Goal: Task Accomplishment & Management: Complete application form

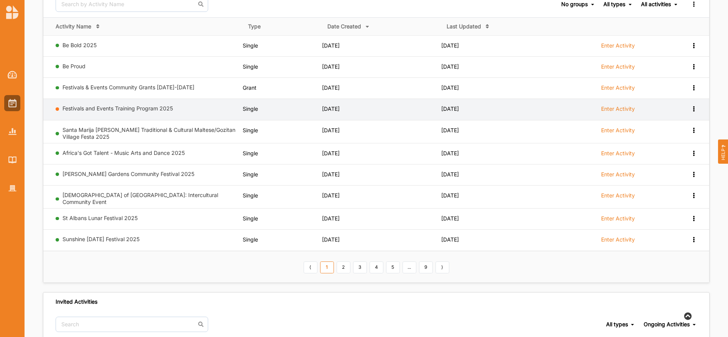
scroll to position [92, 0]
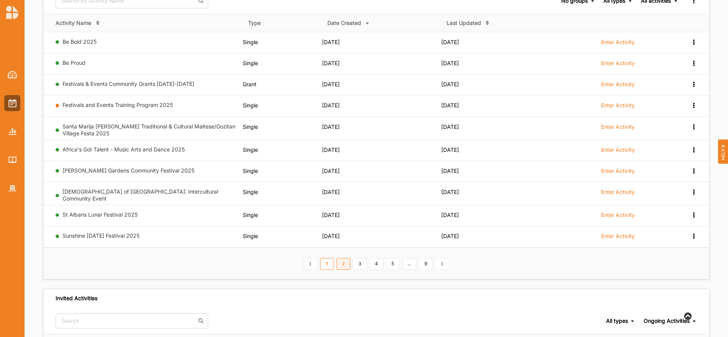
click at [344, 260] on link "2" at bounding box center [344, 264] width 14 height 12
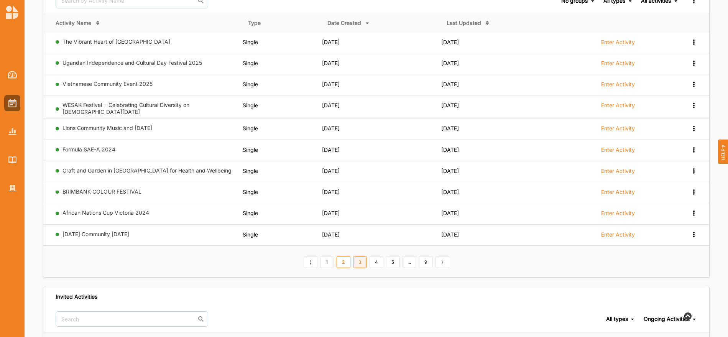
click at [359, 261] on link "3" at bounding box center [360, 262] width 14 height 12
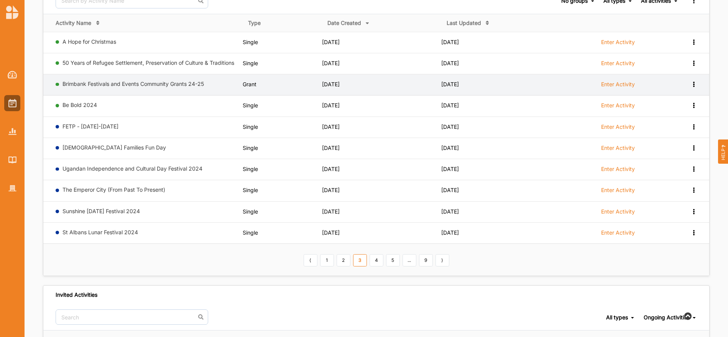
click at [613, 82] on label "Enter Activity" at bounding box center [618, 84] width 34 height 7
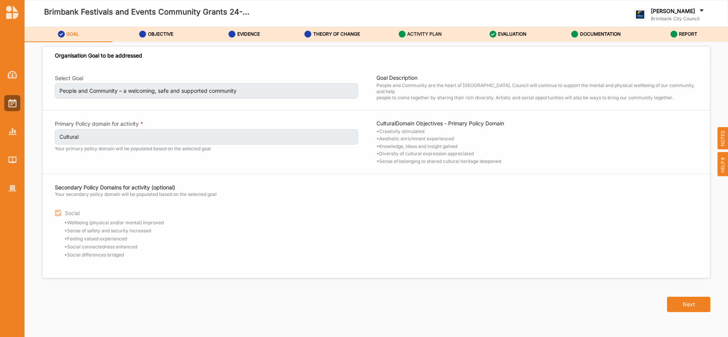
click at [426, 32] on label "ACTIVITY PLAN" at bounding box center [424, 34] width 35 height 6
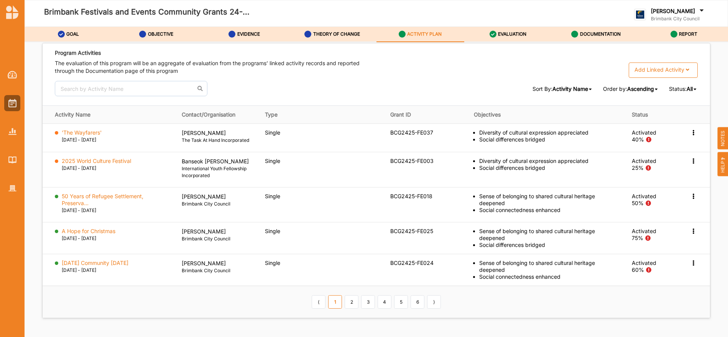
scroll to position [1147, 0]
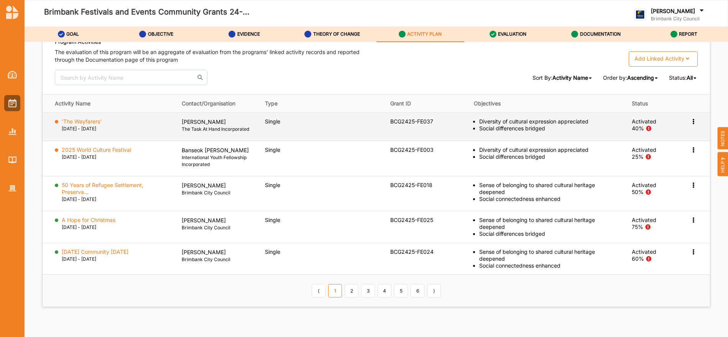
click at [690, 120] on icon at bounding box center [693, 120] width 7 height 5
click at [654, 169] on label "Change Ownership" at bounding box center [645, 167] width 48 height 7
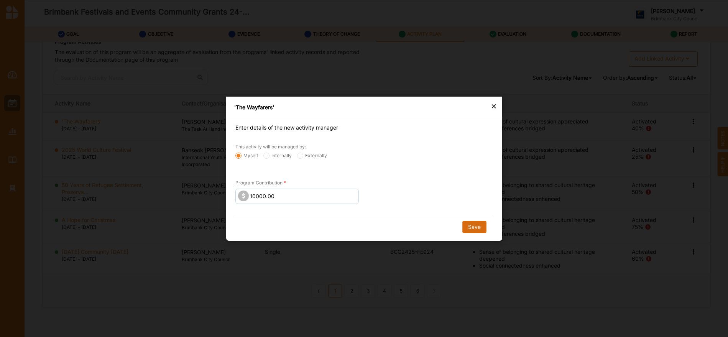
click at [475, 227] on button "Save" at bounding box center [474, 227] width 24 height 12
radio input "false"
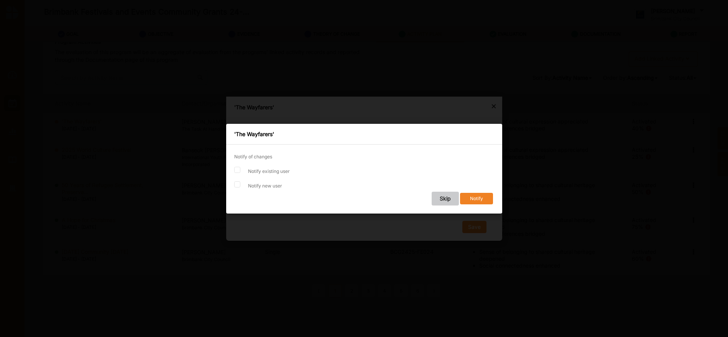
click at [443, 197] on button "Skip" at bounding box center [444, 199] width 27 height 14
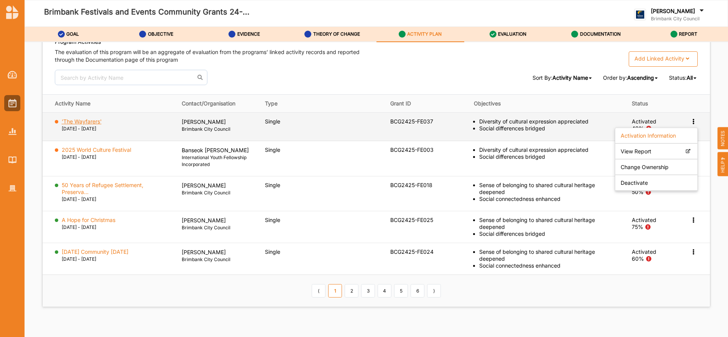
click at [89, 120] on label "'The Wayfarers'" at bounding box center [82, 121] width 40 height 7
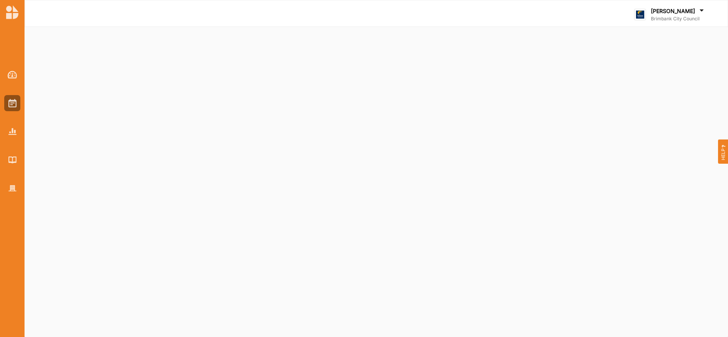
select select "2"
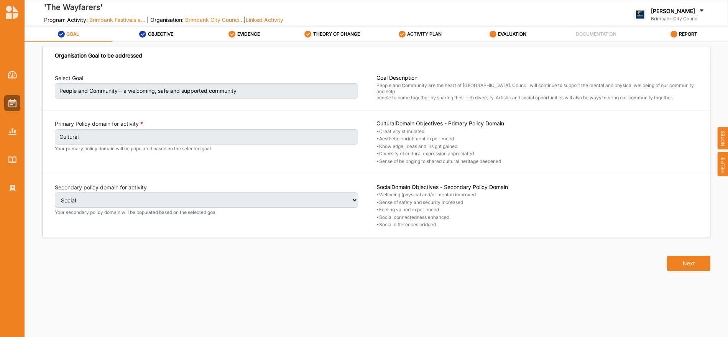
click at [427, 32] on label "ACTIVITY PLAN" at bounding box center [424, 34] width 35 height 6
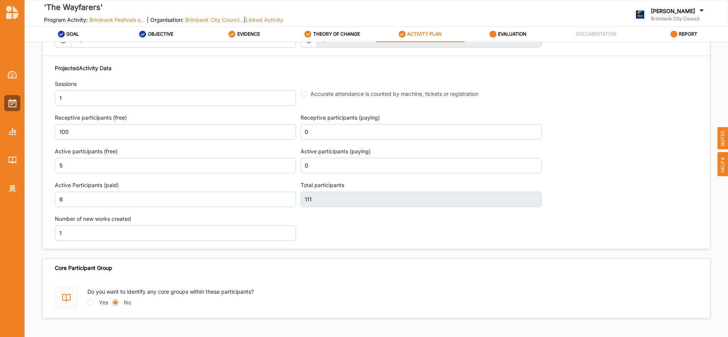
scroll to position [935, 0]
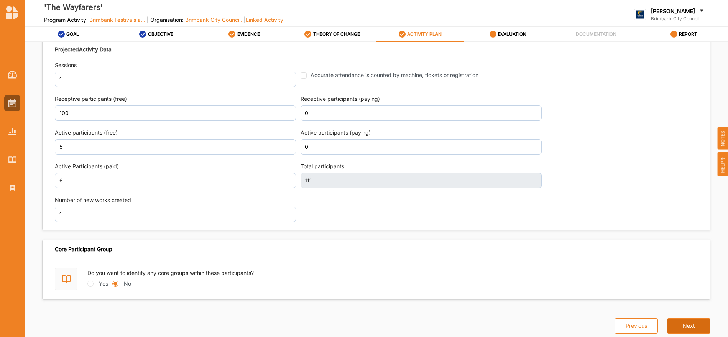
click at [676, 326] on button "Next" at bounding box center [688, 325] width 43 height 15
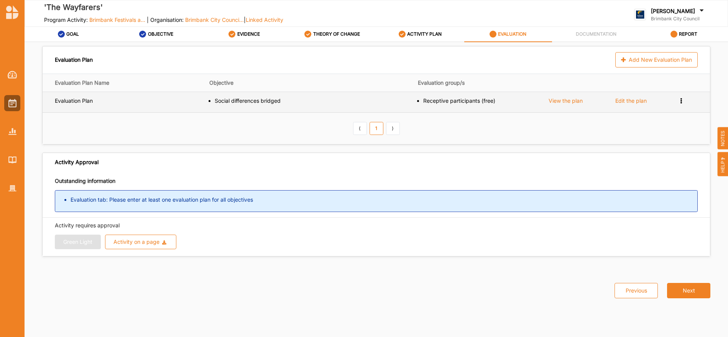
click at [632, 103] on div "Edit the plan" at bounding box center [631, 100] width 31 height 7
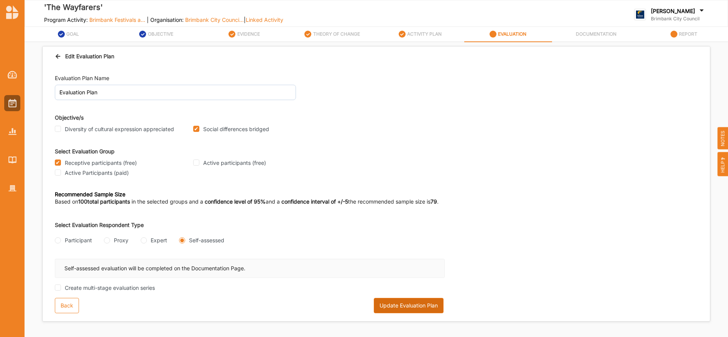
click at [415, 304] on button "Update Evaluation Plan" at bounding box center [409, 305] width 70 height 15
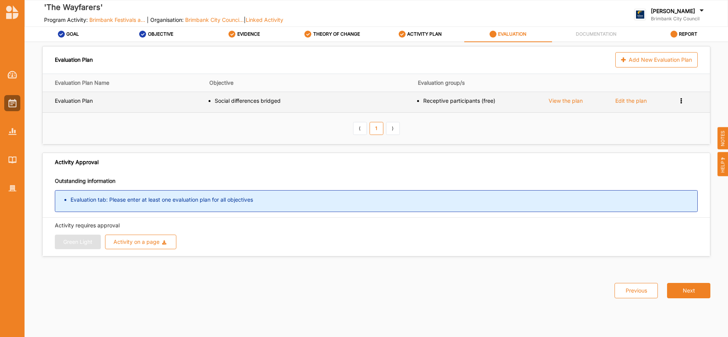
click at [622, 100] on div "Edit the plan" at bounding box center [631, 100] width 31 height 7
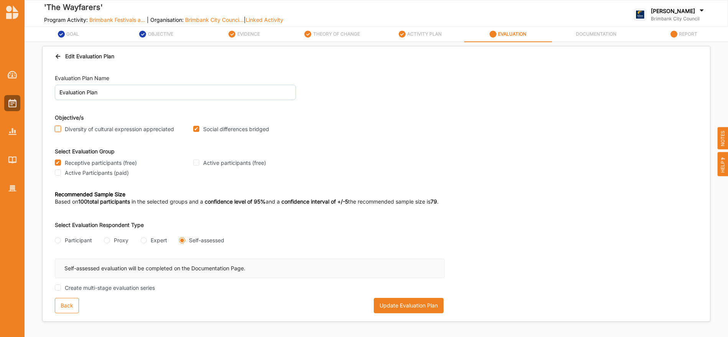
click at [58, 128] on input "Diversity of cultural expression appreciated" at bounding box center [58, 129] width 6 height 6
checkbox input "true"
click at [391, 301] on button "Update Evaluation Plan" at bounding box center [409, 305] width 70 height 15
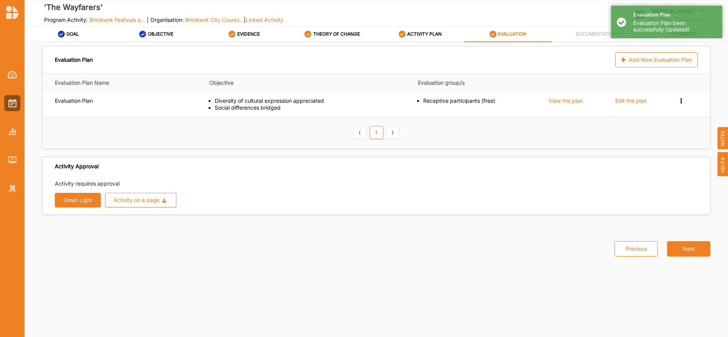
click at [72, 199] on button "Green Light" at bounding box center [78, 200] width 46 height 15
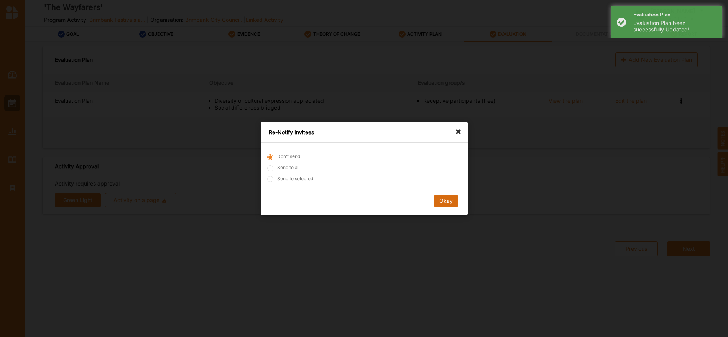
click at [452, 198] on button "Okay" at bounding box center [445, 201] width 25 height 12
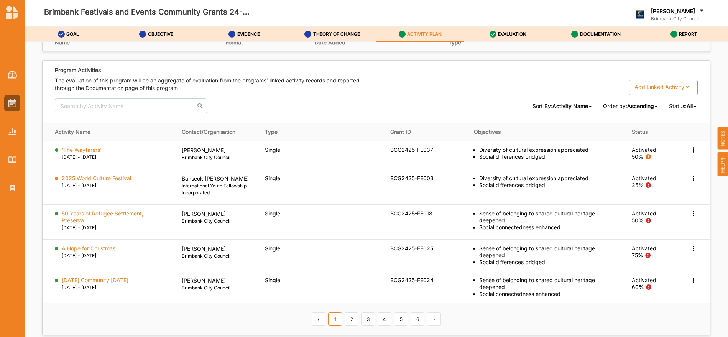
scroll to position [1169, 0]
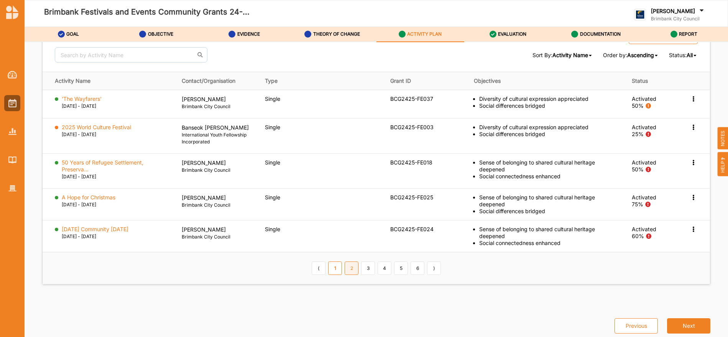
click at [349, 267] on link "2" at bounding box center [352, 268] width 14 height 13
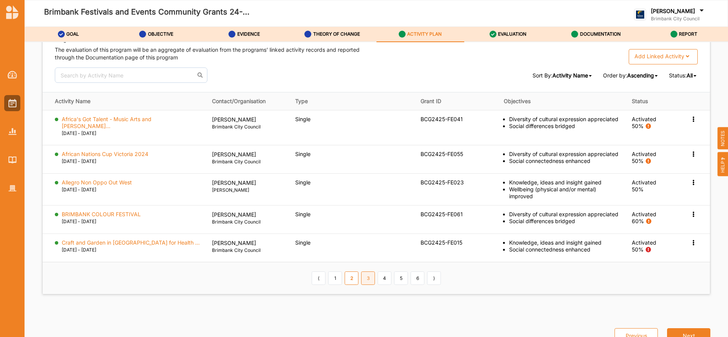
click at [368, 272] on link "3" at bounding box center [368, 278] width 14 height 13
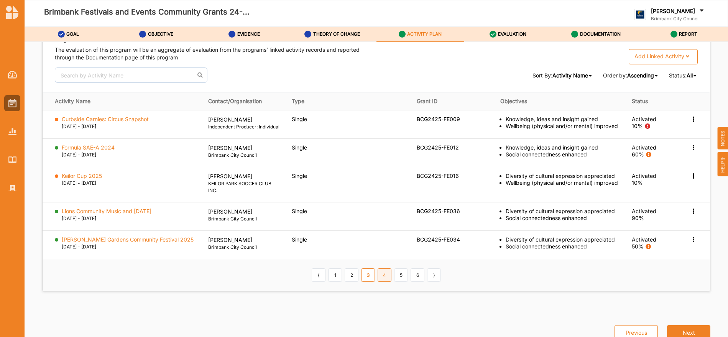
click at [383, 275] on link "4" at bounding box center [385, 274] width 14 height 13
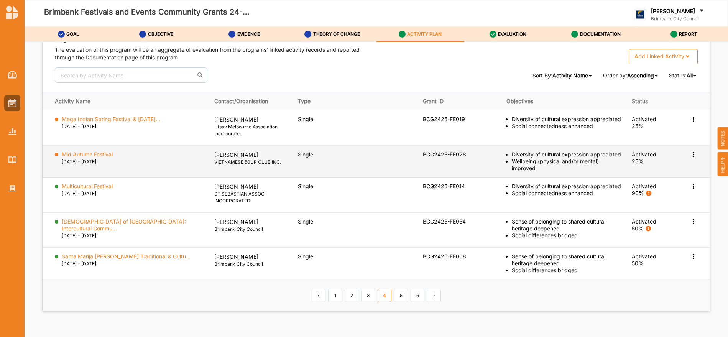
click at [691, 121] on icon at bounding box center [693, 118] width 7 height 5
click at [649, 199] on label "Change Ownership" at bounding box center [645, 200] width 48 height 7
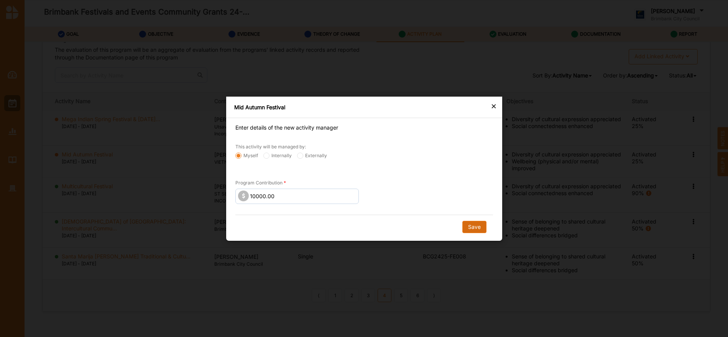
click at [476, 227] on button "Save" at bounding box center [474, 227] width 24 height 12
radio input "false"
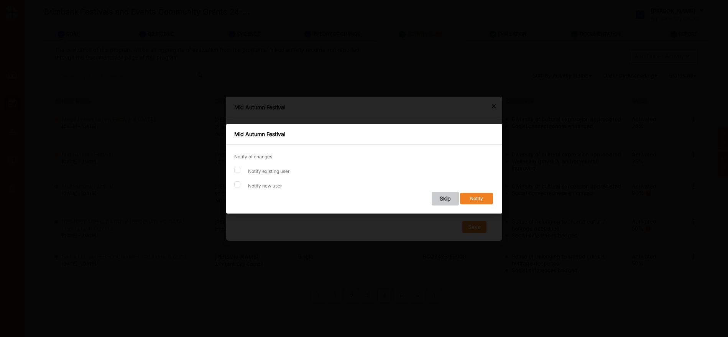
click at [444, 201] on button "Skip" at bounding box center [444, 199] width 27 height 14
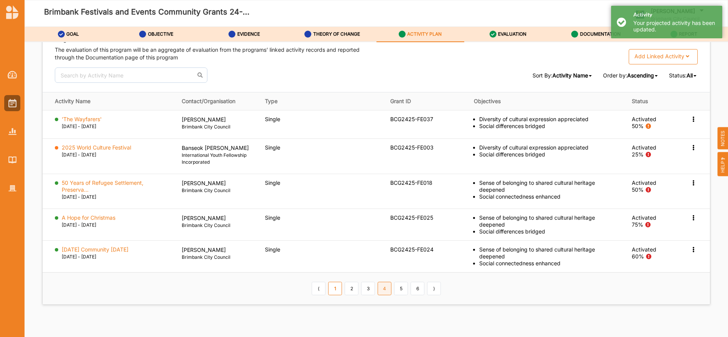
click at [383, 293] on link "4" at bounding box center [385, 288] width 14 height 13
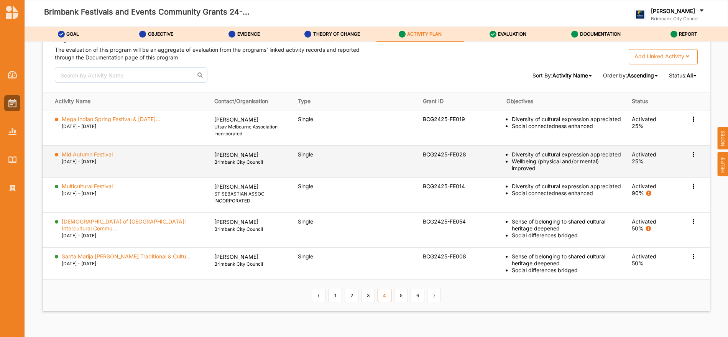
click at [89, 152] on label "Mid Autumn Festival" at bounding box center [87, 154] width 51 height 7
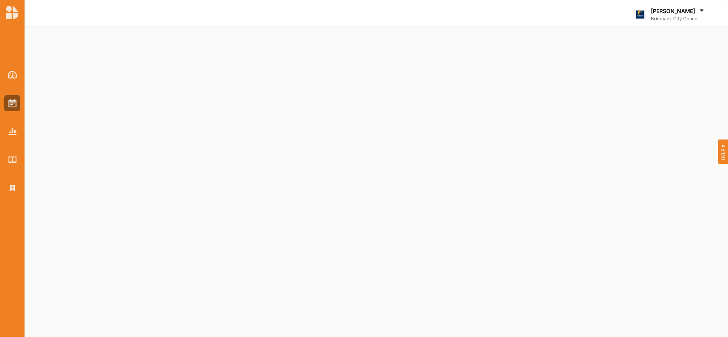
select select "2"
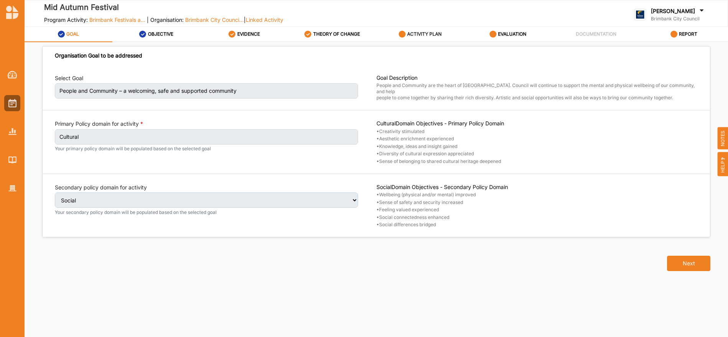
click at [424, 34] on label "ACTIVITY PLAN" at bounding box center [424, 34] width 35 height 6
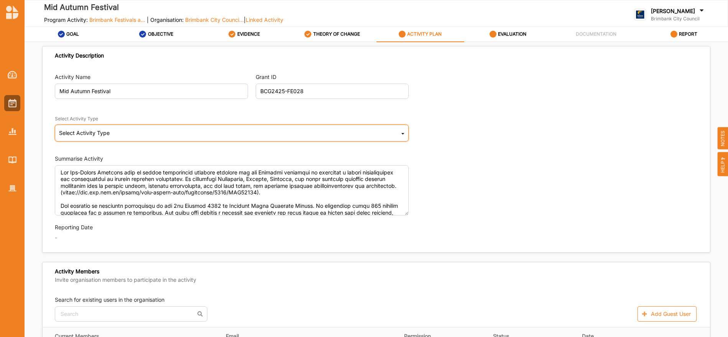
click at [402, 133] on icon at bounding box center [403, 134] width 3 height 15
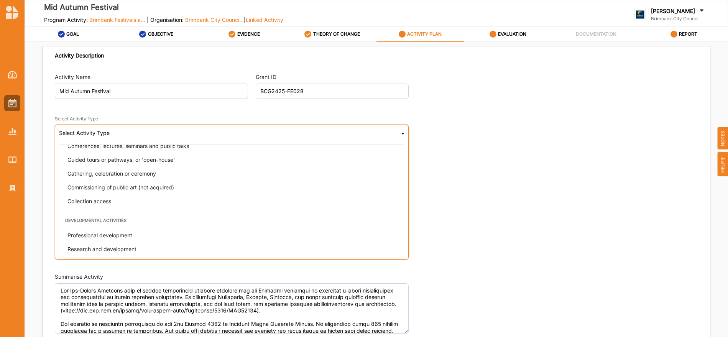
scroll to position [123, 0]
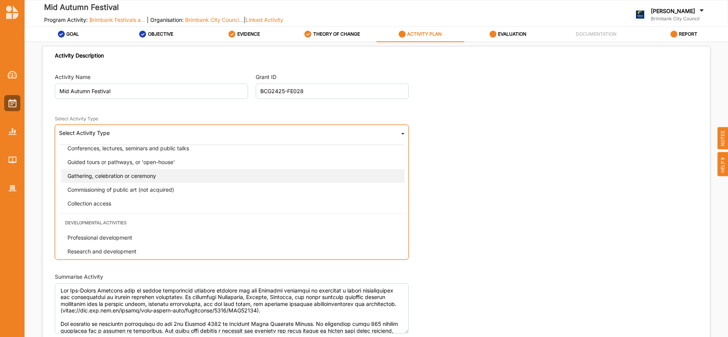
click at [133, 176] on span "Gathering, celebration or ceremony" at bounding box center [111, 176] width 89 height 7
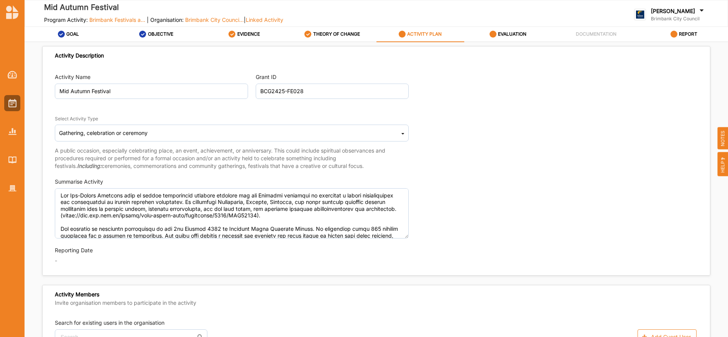
type textarea "The Mid-Autumn Festival aims to create significant cultural outcomes for the Br…"
click at [383, 241] on div "Activity Name Mid Autumn Festival Grant ID BCG2425-FE028 Select Activity Type G…" at bounding box center [377, 170] width 668 height 202
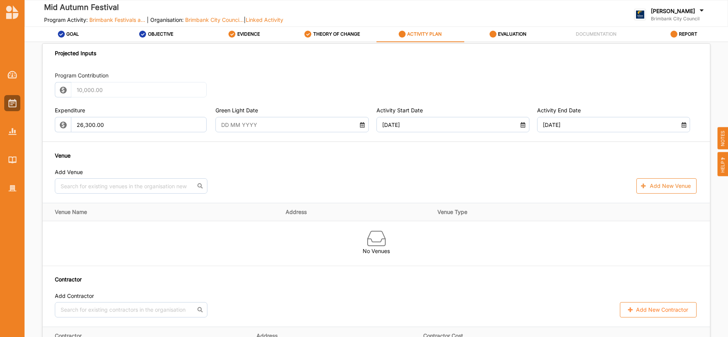
scroll to position [393, 0]
click at [651, 184] on button "Add New Venue" at bounding box center [667, 184] width 60 height 15
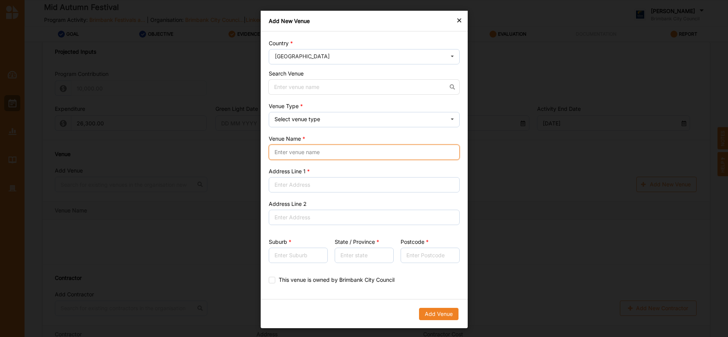
click at [311, 151] on input "Venue Name" at bounding box center [364, 152] width 191 height 15
type input "Sunshine Plaza"
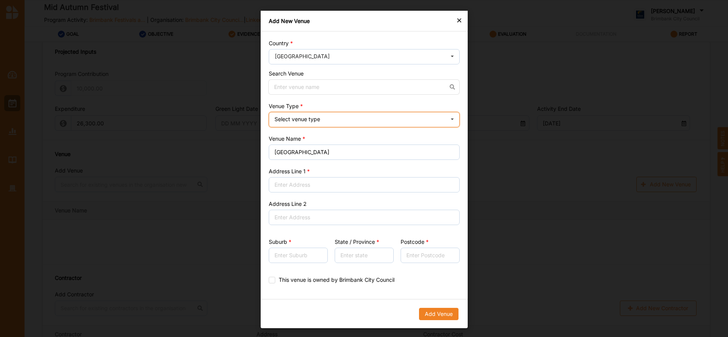
click at [454, 119] on icon at bounding box center [453, 119] width 12 height 15
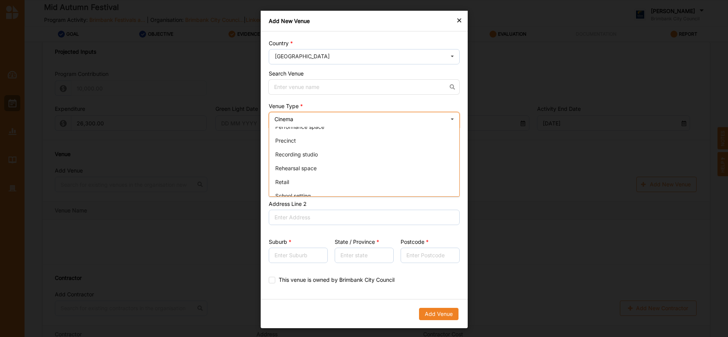
scroll to position [152, 0]
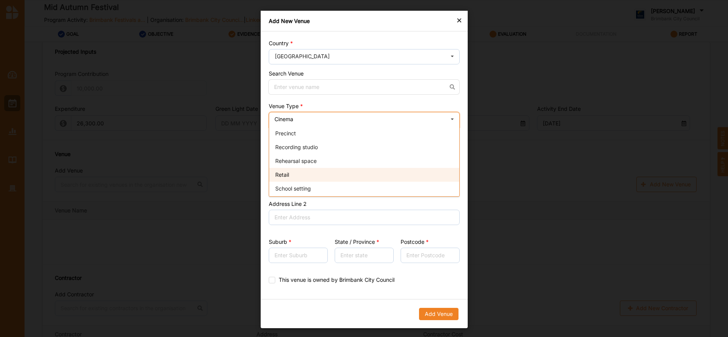
click at [289, 173] on span "Retail" at bounding box center [282, 174] width 14 height 7
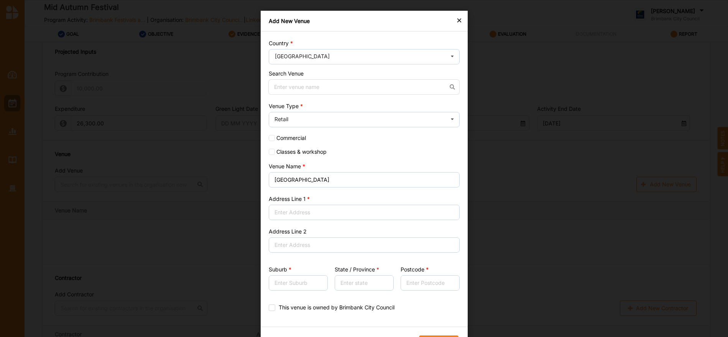
click at [271, 133] on div "Country Australia Afghanistan Åland Islands Albania Algeria American Samoa Ando…" at bounding box center [364, 178] width 207 height 295
click at [270, 138] on input "Commercial" at bounding box center [272, 138] width 6 height 6
checkbox input "true"
click at [311, 216] on input "Address Line 1" at bounding box center [364, 212] width 191 height 15
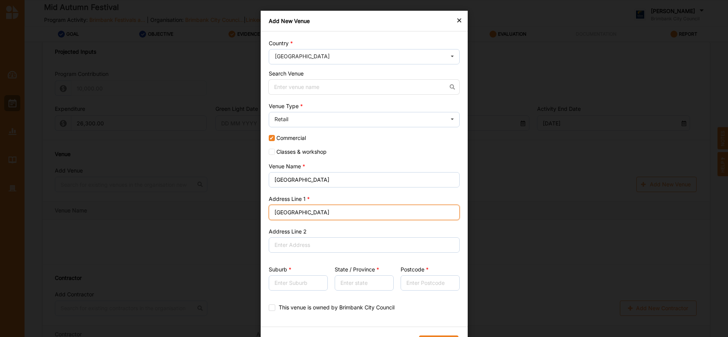
type input "Hampshire Road"
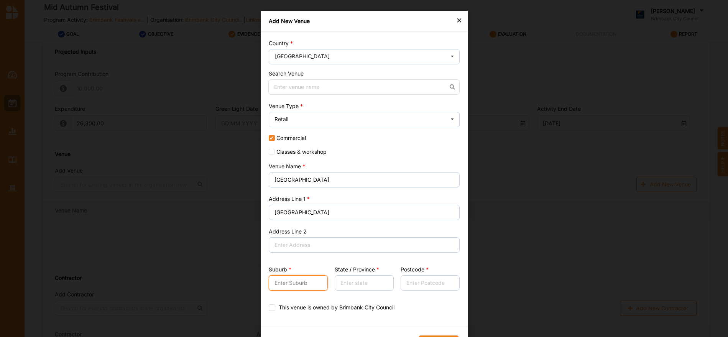
click at [296, 279] on input "Suburb" at bounding box center [298, 282] width 59 height 15
type input "Sunshine"
click at [344, 280] on input "State / Province" at bounding box center [363, 282] width 59 height 15
type input "VICTORIA"
click at [427, 279] on input "Postcode" at bounding box center [429, 282] width 59 height 15
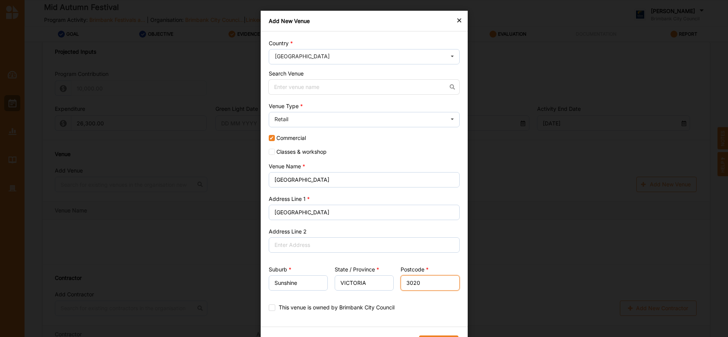
scroll to position [19, 0]
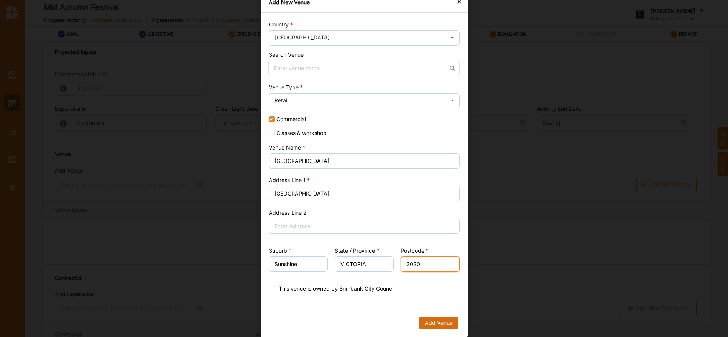
type input "3020"
click at [443, 323] on button "Add Venue" at bounding box center [439, 323] width 40 height 12
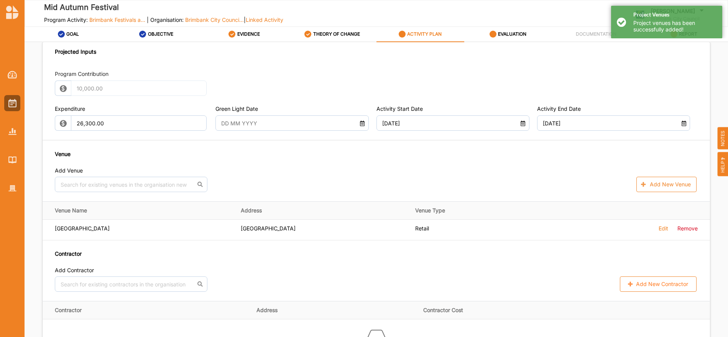
type textarea "The Mid-Autumn Festival aims to create significant cultural outcomes for the Br…"
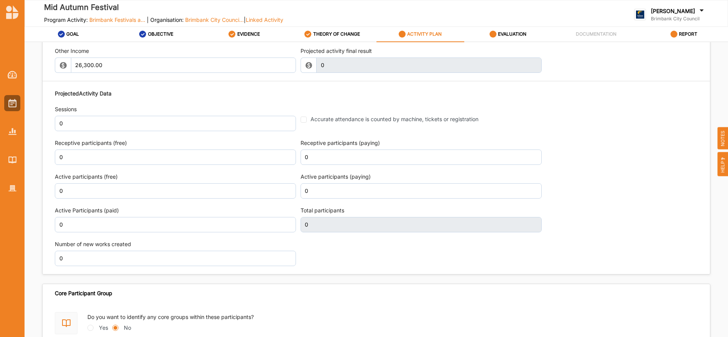
scroll to position [894, 0]
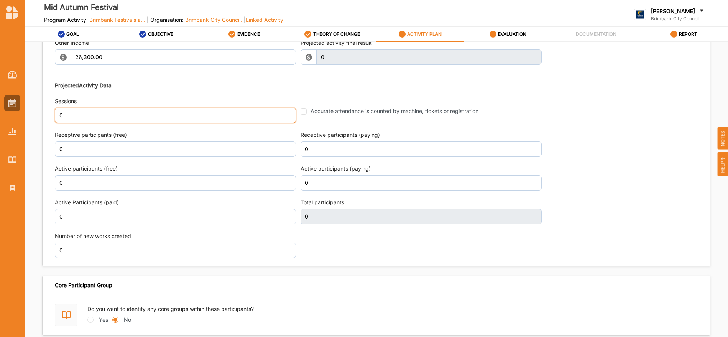
click at [70, 116] on input "0" at bounding box center [175, 115] width 241 height 15
type input "1"
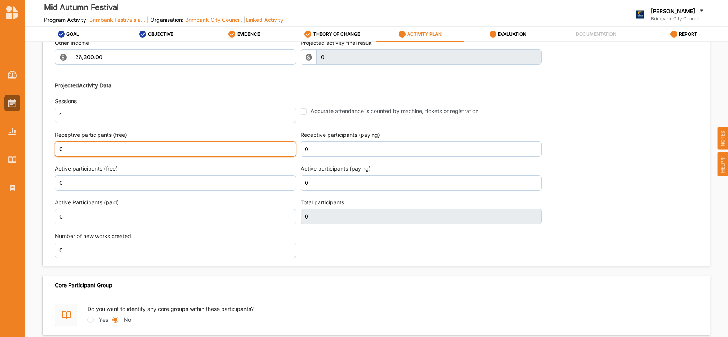
click at [70, 149] on input "0" at bounding box center [175, 149] width 241 height 15
type textarea "The Mid-Autumn Festival aims to create significant cultural outcomes for the Br…"
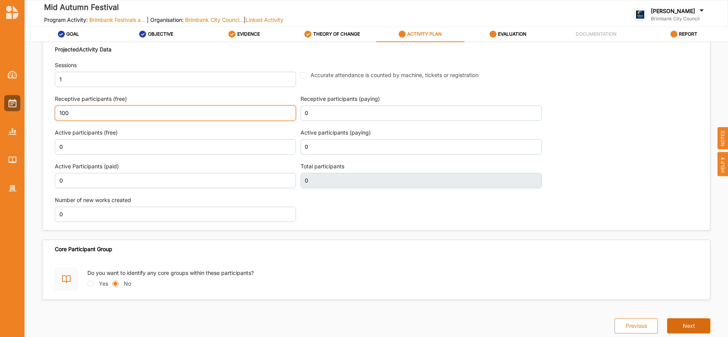
type input "100"
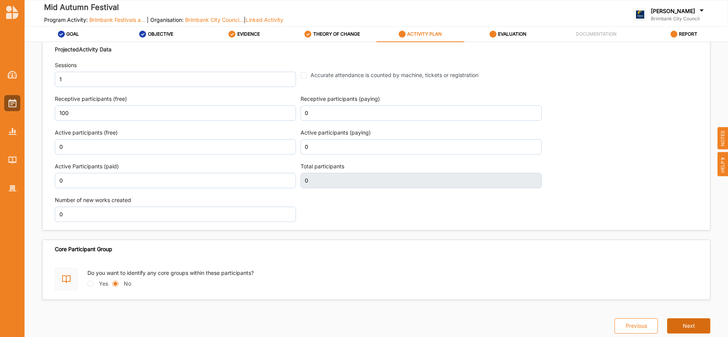
type textarea "The Mid-Autumn Festival aims to create significant cultural outcomes for the Br…"
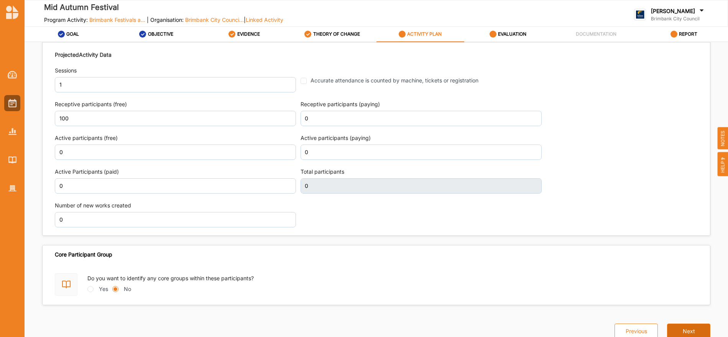
scroll to position [936, 0]
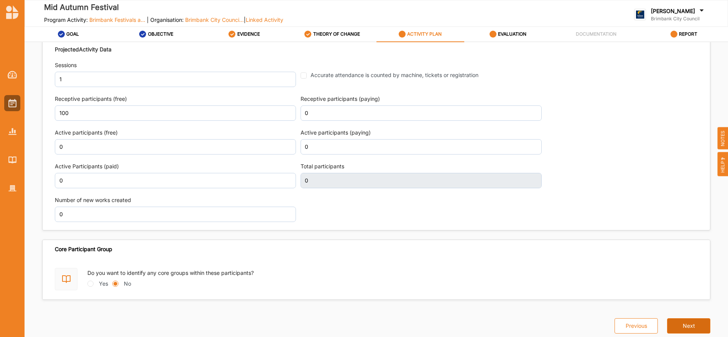
click at [690, 328] on button "Next" at bounding box center [688, 325] width 43 height 15
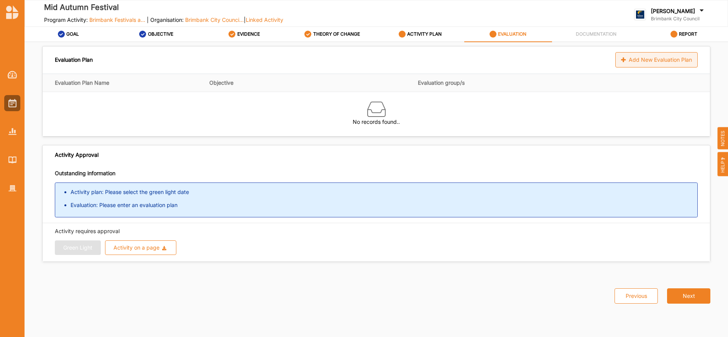
click at [637, 62] on div "Add New Evaluation Plan" at bounding box center [657, 59] width 82 height 15
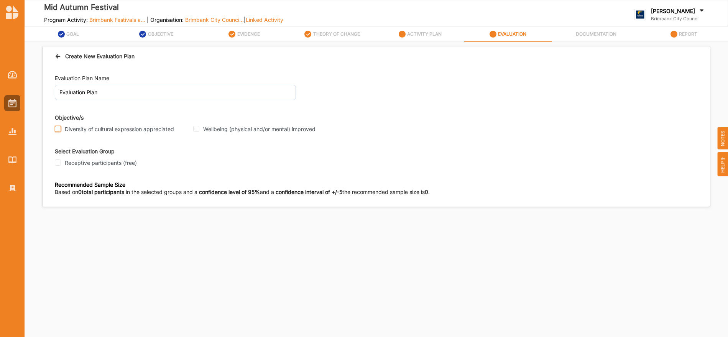
click at [58, 128] on input "Diversity of cultural expression appreciated" at bounding box center [58, 129] width 6 height 6
checkbox input "true"
click at [199, 127] on input "Wellbeing (physical and/or mental) improved" at bounding box center [196, 129] width 6 height 6
checkbox input "true"
click at [58, 163] on input "Receptive participants (free)" at bounding box center [58, 163] width 6 height 6
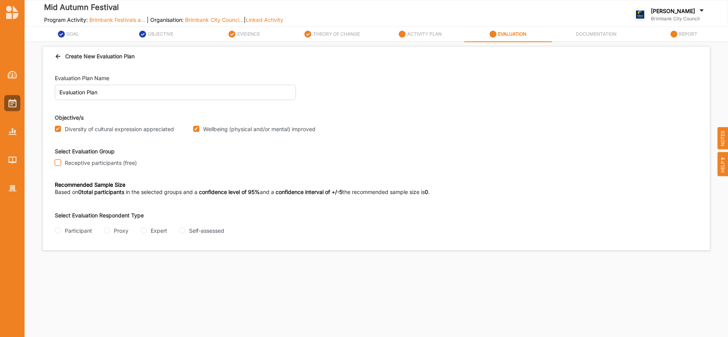
checkbox input "true"
click at [183, 231] on input "Self-assessed" at bounding box center [182, 230] width 6 height 6
radio input "true"
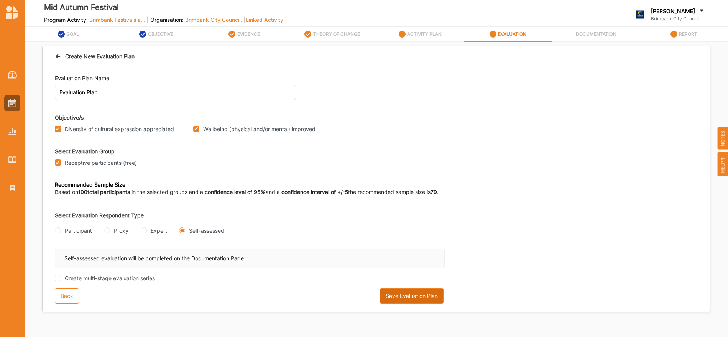
click at [417, 300] on button "Save Evaluation Plan" at bounding box center [412, 295] width 64 height 15
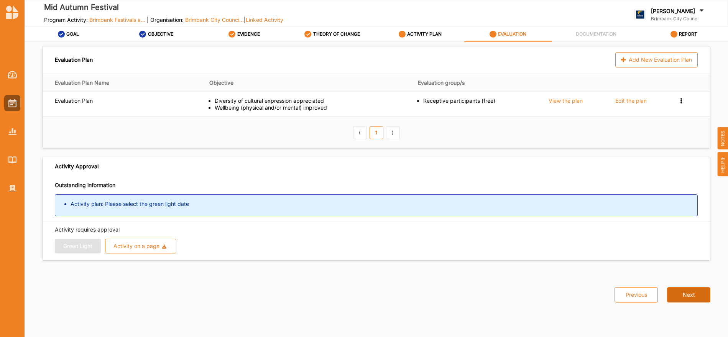
click at [685, 297] on button "Next" at bounding box center [688, 294] width 43 height 15
click at [130, 242] on button "Activity on a page Download Report Download Evidence" at bounding box center [141, 246] width 72 height 15
click at [515, 32] on label "EVALUATION" at bounding box center [512, 34] width 28 height 6
click at [412, 29] on div "ACTIVITY PLAN" at bounding box center [420, 34] width 43 height 14
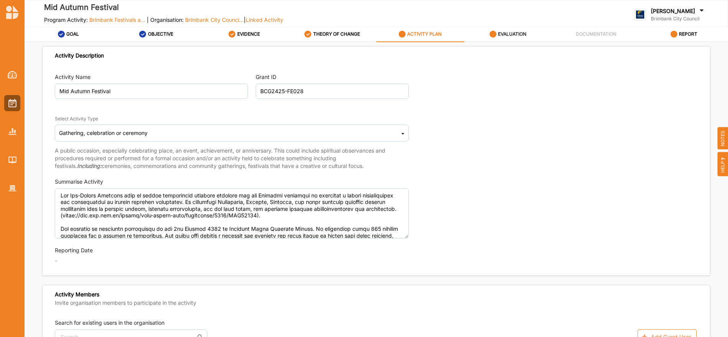
click at [509, 33] on label "EVALUATION" at bounding box center [512, 34] width 28 height 6
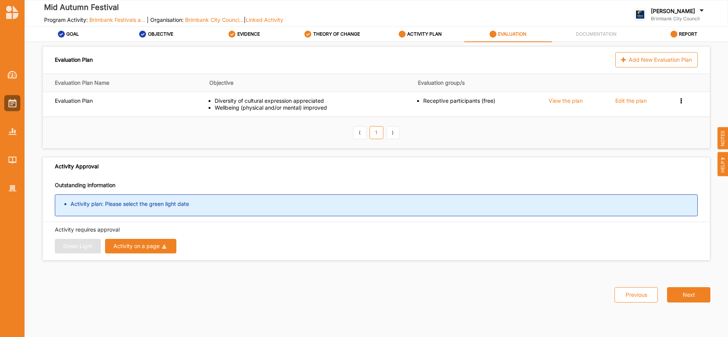
click at [164, 245] on icon at bounding box center [164, 247] width 5 height 4
click at [421, 31] on label "ACTIVITY PLAN" at bounding box center [424, 34] width 35 height 6
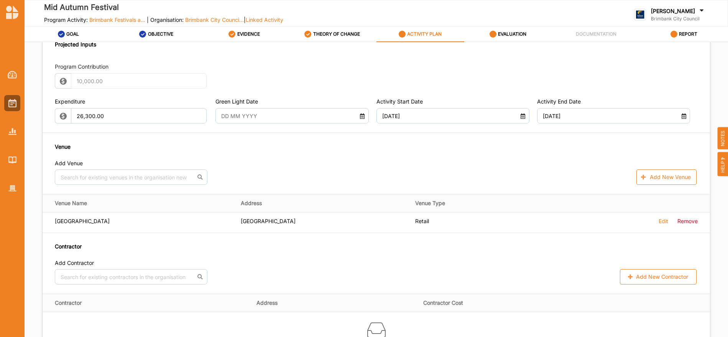
scroll to position [403, 0]
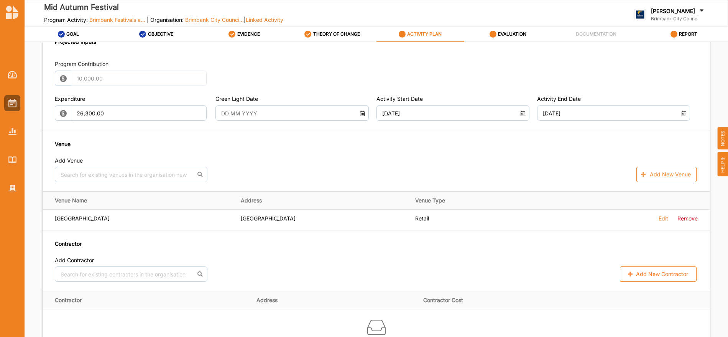
click at [360, 111] on icon at bounding box center [362, 112] width 7 height 5
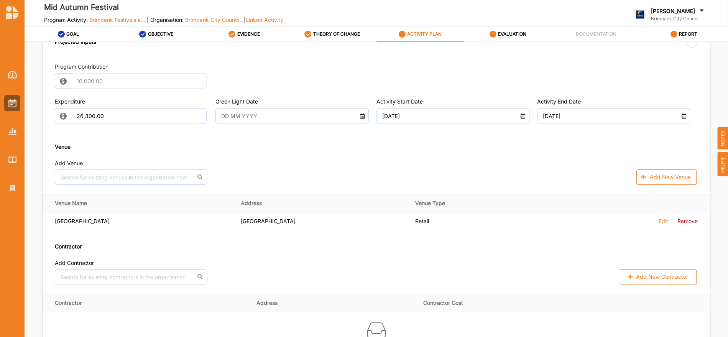
type input "[DATE]"
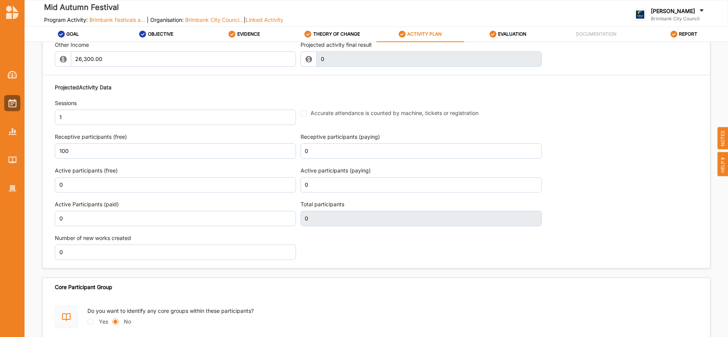
scroll to position [930, 0]
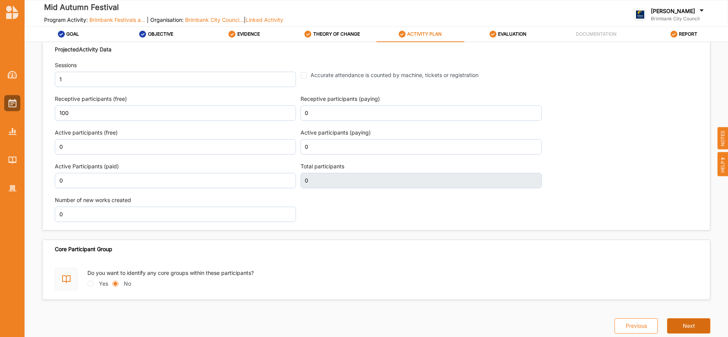
click at [688, 326] on button "Next" at bounding box center [688, 325] width 43 height 15
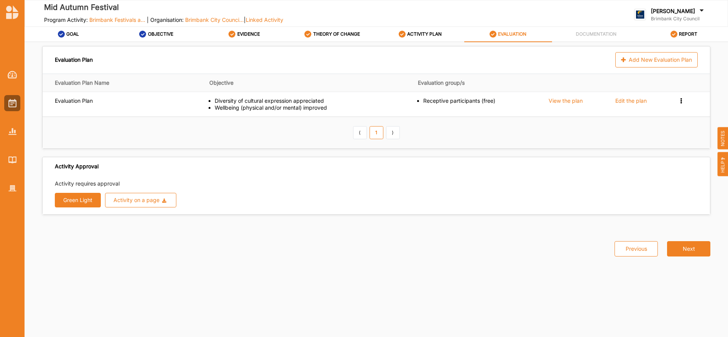
click at [80, 202] on button "Green Light" at bounding box center [78, 200] width 46 height 15
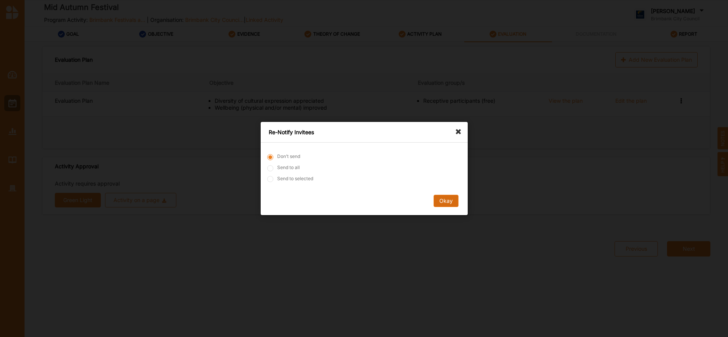
click at [441, 199] on button "Okay" at bounding box center [445, 201] width 25 height 12
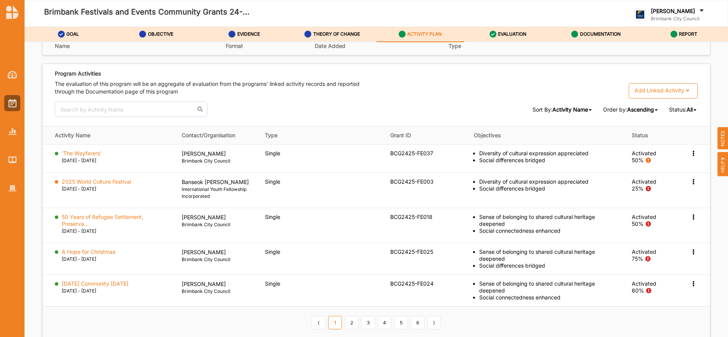
scroll to position [1169, 0]
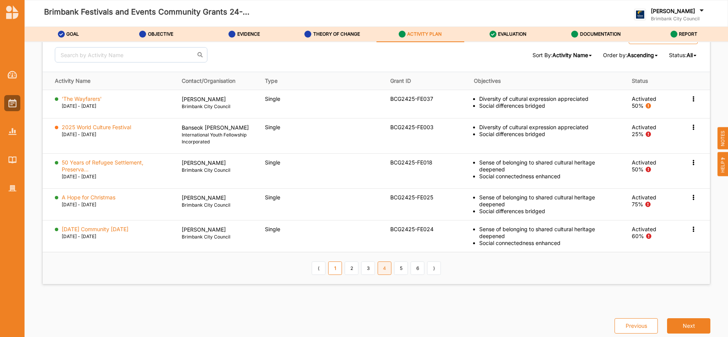
click at [385, 270] on link "4" at bounding box center [385, 268] width 14 height 13
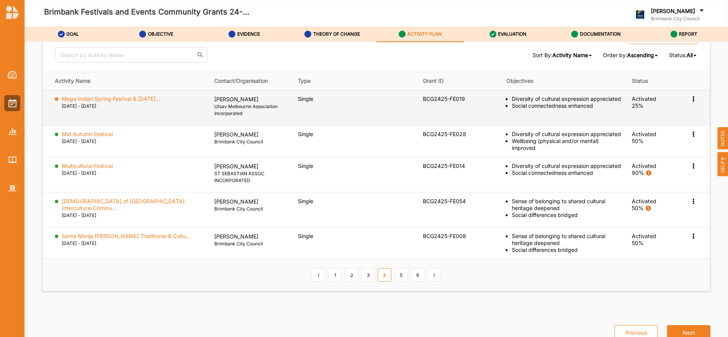
click at [690, 99] on icon at bounding box center [693, 97] width 7 height 5
click at [657, 146] on label "Change Ownership" at bounding box center [645, 144] width 48 height 7
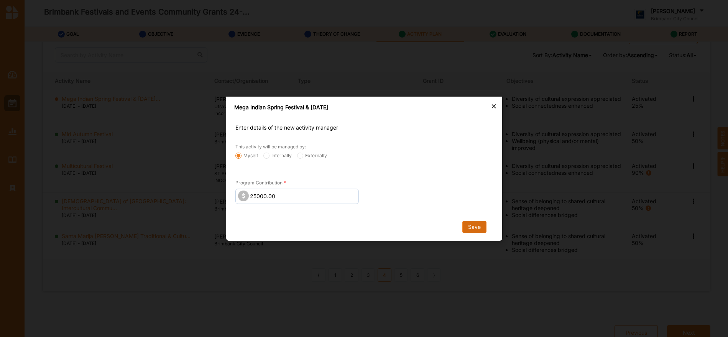
click at [468, 224] on button "Save" at bounding box center [474, 227] width 24 height 12
radio input "false"
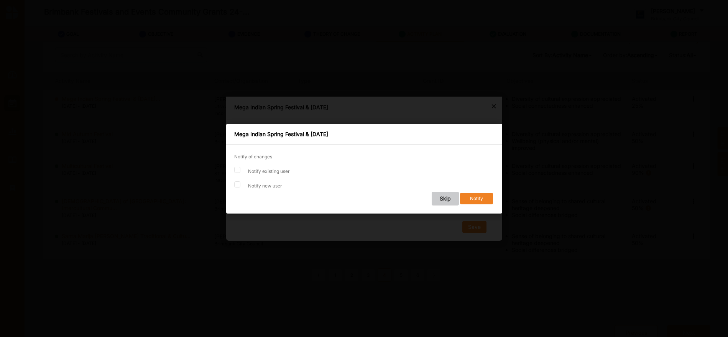
click at [449, 199] on button "Skip" at bounding box center [444, 199] width 27 height 14
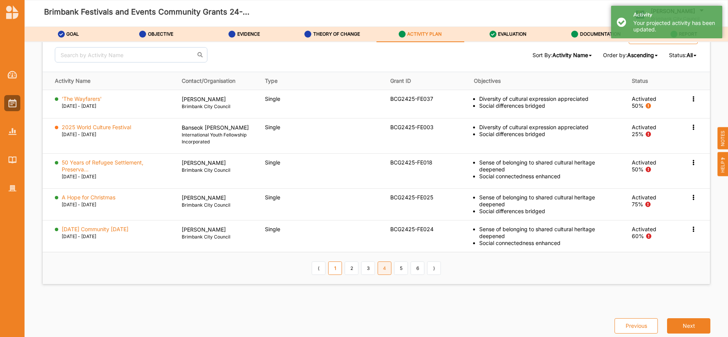
click at [383, 268] on link "4" at bounding box center [385, 268] width 14 height 13
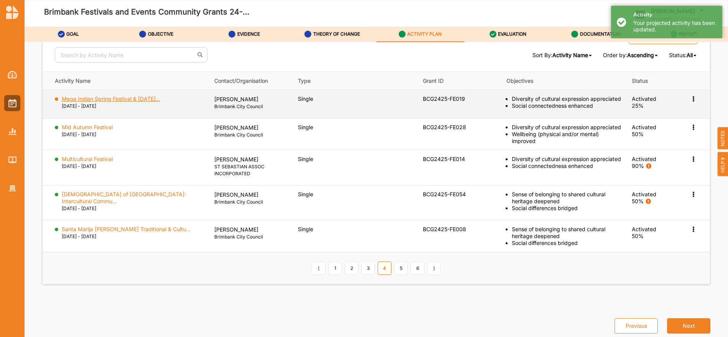
click at [111, 102] on label "Mega Indian Spring Festival & Durga Puja..." at bounding box center [111, 98] width 99 height 7
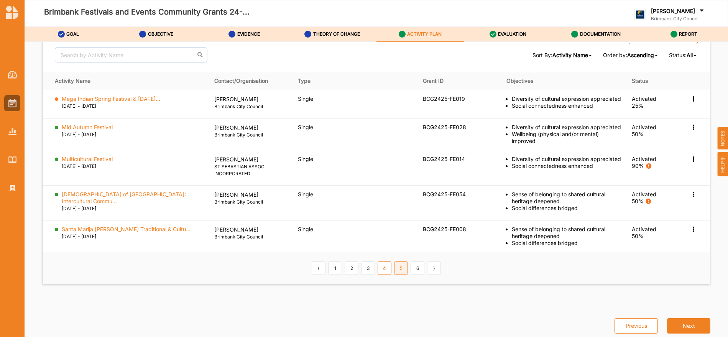
click at [398, 270] on link "5" at bounding box center [401, 268] width 14 height 13
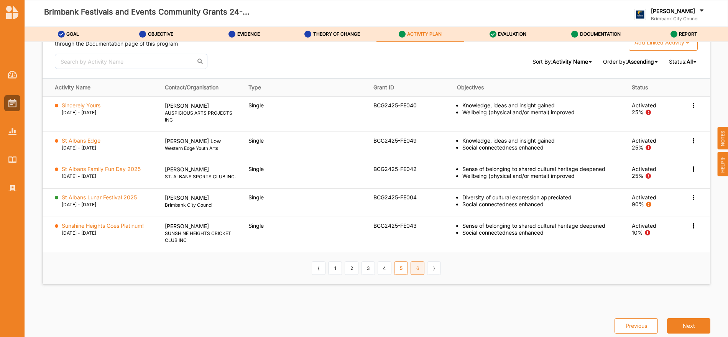
click at [417, 269] on link "6" at bounding box center [418, 268] width 14 height 13
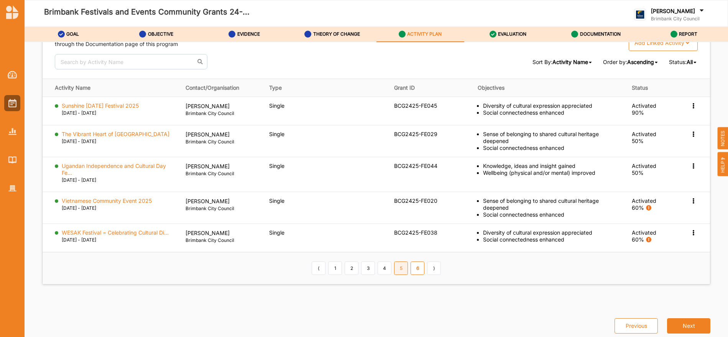
click at [397, 271] on link "5" at bounding box center [401, 268] width 14 height 13
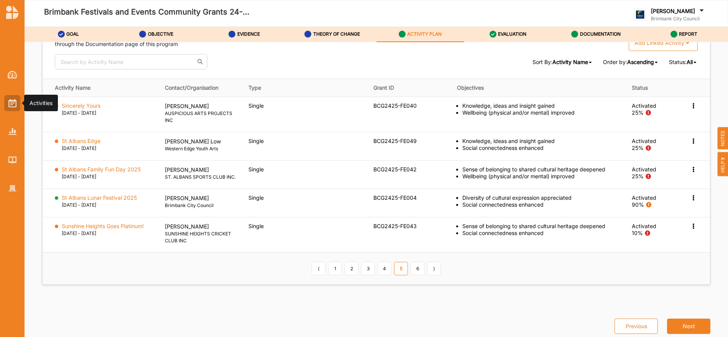
click at [11, 99] on img at bounding box center [12, 103] width 8 height 8
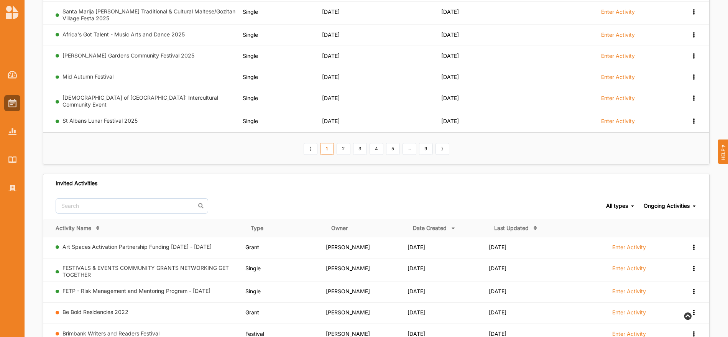
scroll to position [230, 0]
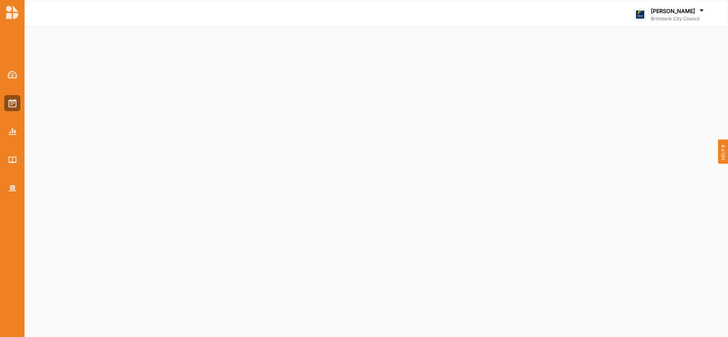
select select "2"
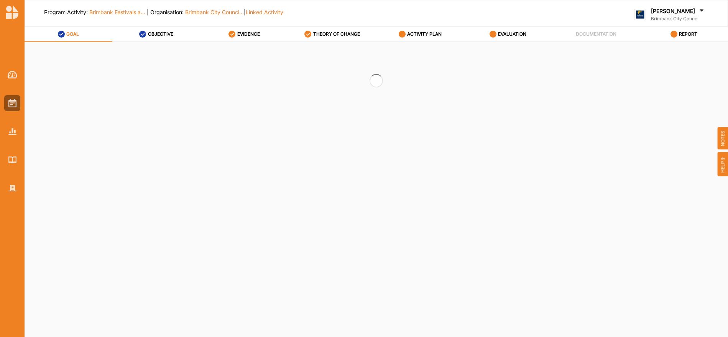
select select "2"
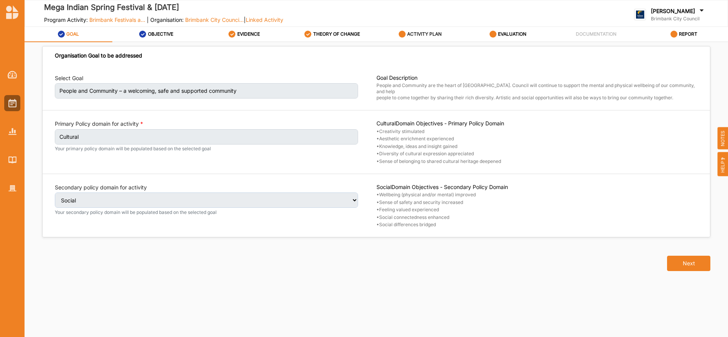
click at [416, 34] on label "ACTIVITY PLAN" at bounding box center [424, 34] width 35 height 6
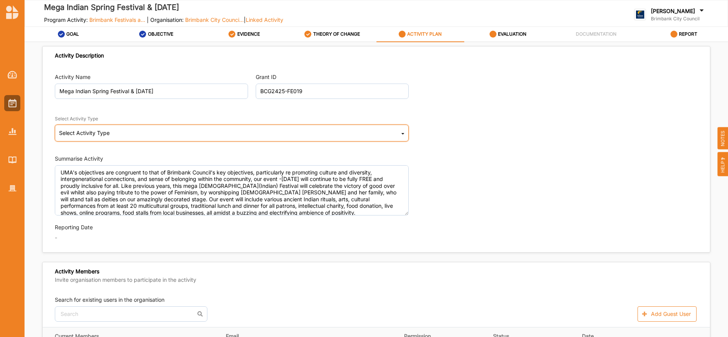
click at [402, 130] on icon at bounding box center [403, 134] width 3 height 15
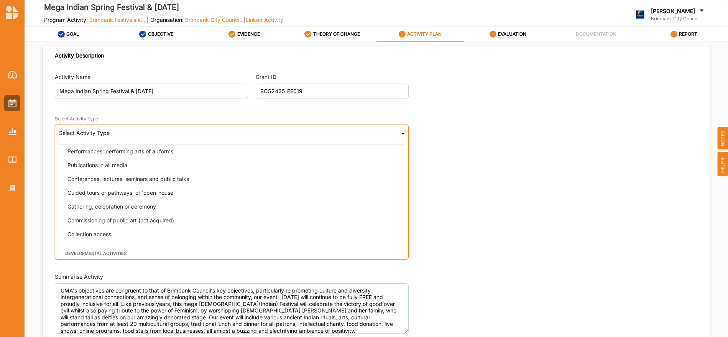
scroll to position [94, 0]
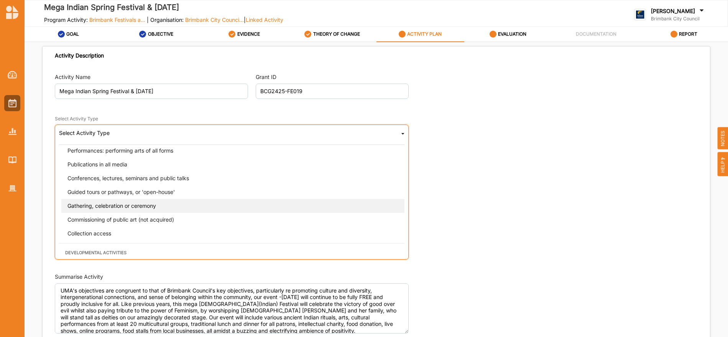
click at [107, 207] on span "Gathering, celebration or ceremony" at bounding box center [111, 205] width 89 height 7
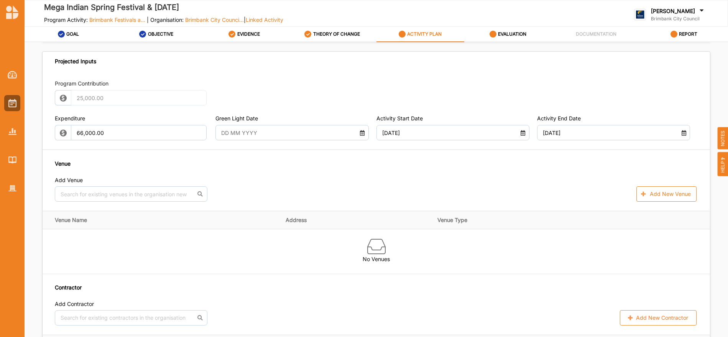
scroll to position [402, 0]
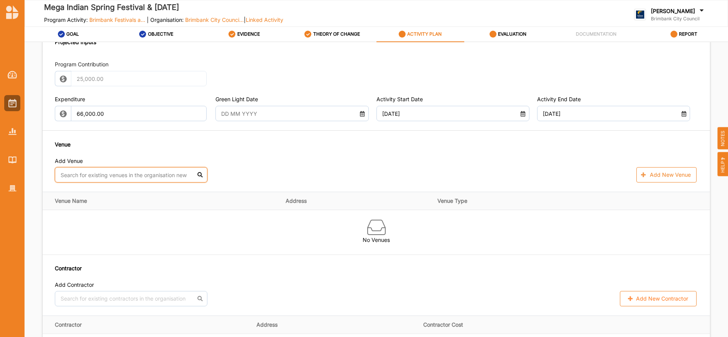
click at [175, 172] on input "text" at bounding box center [131, 174] width 153 height 15
type textarea "UMA's objectives are congruent to that of Brimbank Council's key objectives, pa…"
type input "1"
type textarea "UMA's objectives are congruent to that of Brimbank Council's key objectives, pa…"
type input "10"
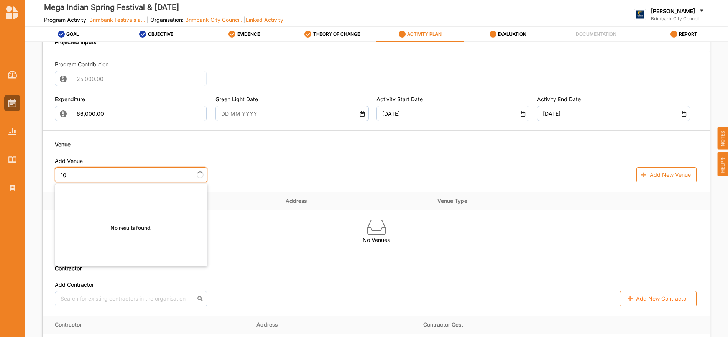
type textarea "UMA's objectives are congruent to that of Brimbank Council's key objectives, pa…"
type input "100"
click at [118, 209] on div "[GEOGRAPHIC_DATA]" at bounding box center [131, 209] width 152 height 16
type textarea "UMA's objectives are congruent to that of Brimbank Council's key objectives, pa…"
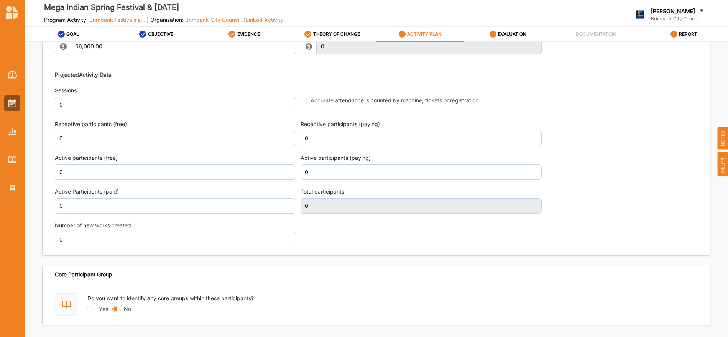
scroll to position [905, 0]
click at [329, 268] on div "Core Participant Group" at bounding box center [377, 274] width 668 height 19
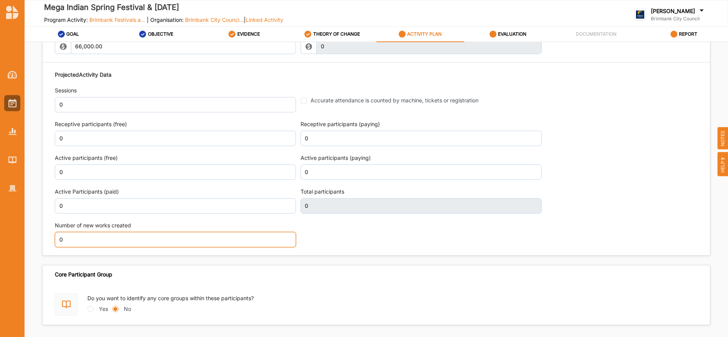
click at [293, 237] on input "0" at bounding box center [175, 239] width 241 height 15
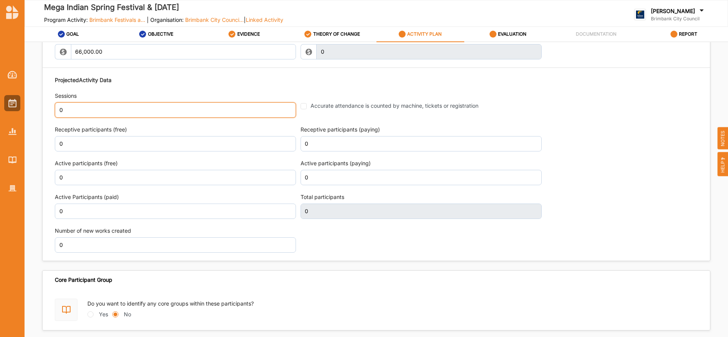
click at [74, 105] on input "0" at bounding box center [175, 109] width 241 height 15
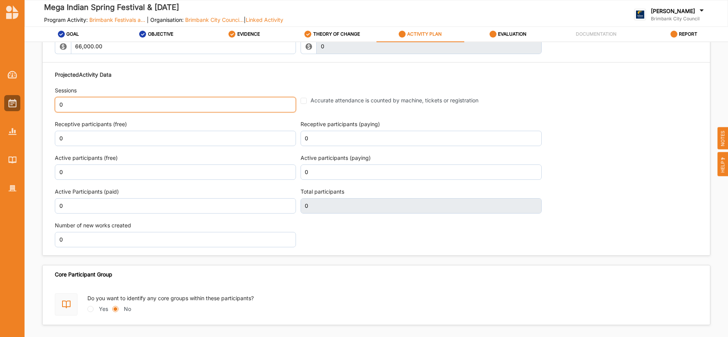
type textarea "UMA's objectives are congruent to that of Brimbank Council's key objectives, pa…"
type input "2"
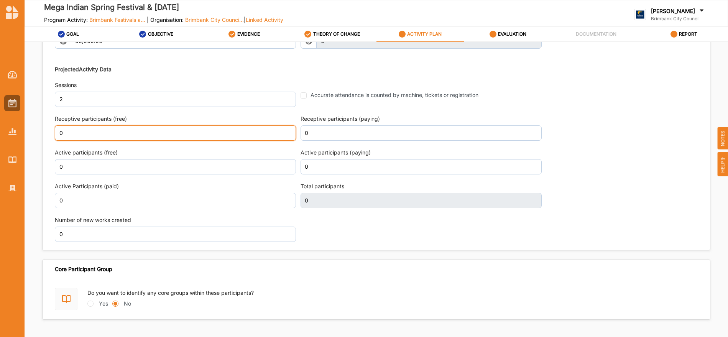
click at [69, 137] on input "0" at bounding box center [175, 132] width 241 height 15
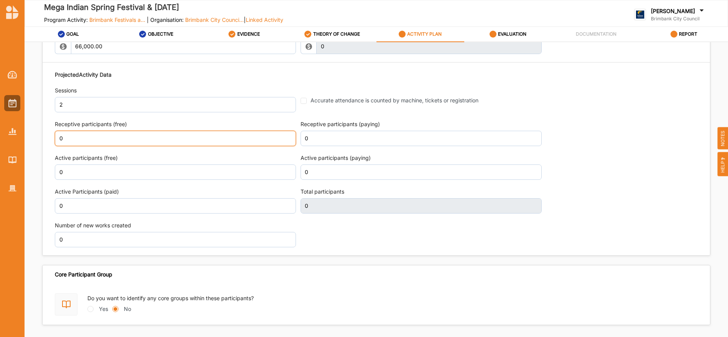
type textarea "UMA's objectives are congruent to that of Brimbank Council's key objectives, pa…"
type input "1000"
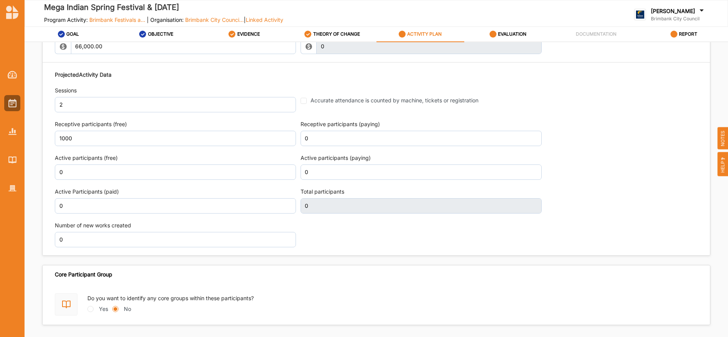
type textarea "UMA's objectives are congruent to that of Brimbank Council's key objectives, pa…"
type input "1,000"
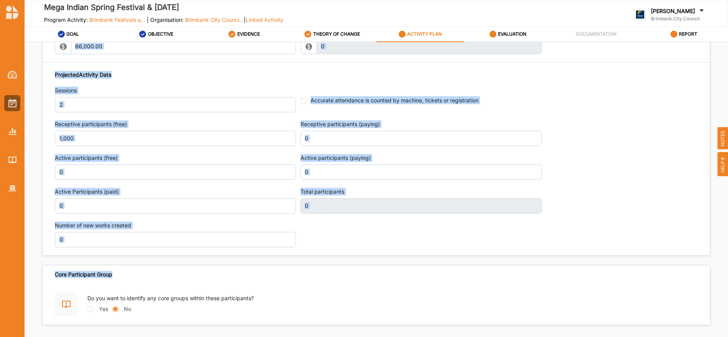
scroll to position [936, 0]
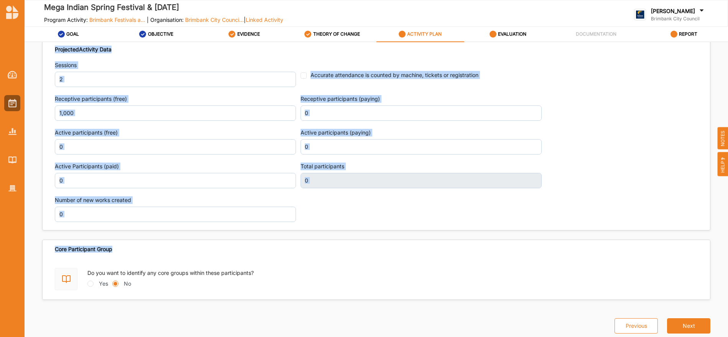
drag, startPoint x: 724, startPoint y: 278, endPoint x: 731, endPoint y: 353, distance: 74.8
click at [728, 337] on html "Mega Indian Spring Festival & [DATE] Program Activity: Brimbank Festivals a... …" at bounding box center [364, 168] width 728 height 337
type textarea "UMA's objectives are congruent to that of Brimbank Council's key objectives, pa…"
type input "1,000"
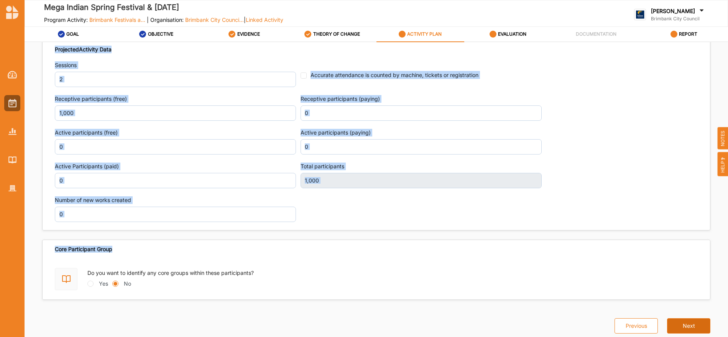
click at [680, 326] on button "Next" at bounding box center [688, 325] width 43 height 15
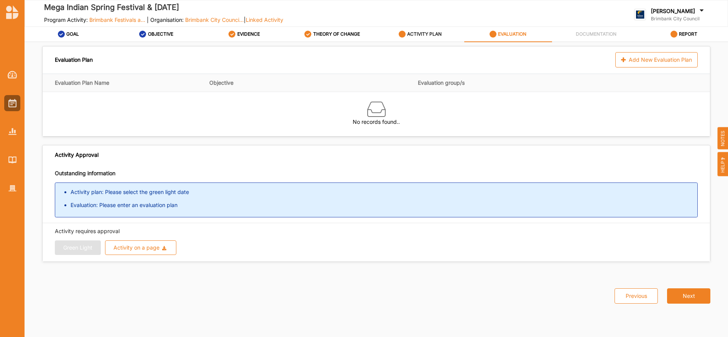
click at [416, 31] on label "ACTIVITY PLAN" at bounding box center [424, 34] width 35 height 6
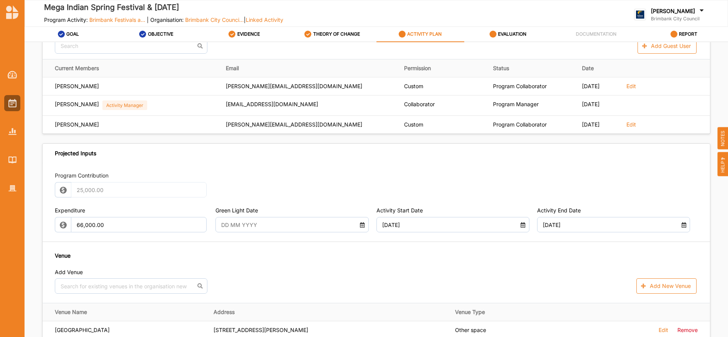
scroll to position [296, 0]
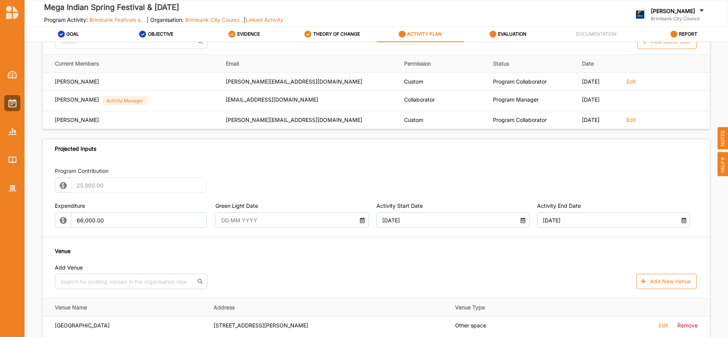
click at [359, 217] on icon at bounding box center [362, 219] width 7 height 5
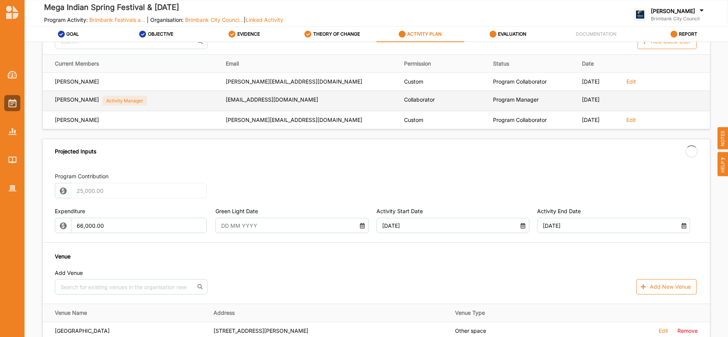
type textarea "UMA's objectives are congruent to that of Brimbank Council's key objectives, pa…"
type input "[DATE]"
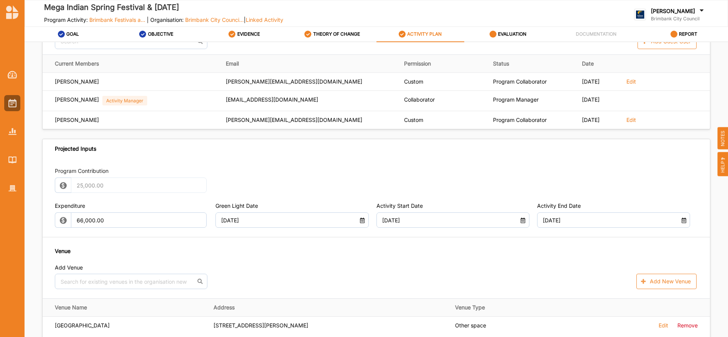
type textarea "UMA's objectives are congruent to that of Brimbank Council's key objectives, pa…"
click at [510, 36] on label "EVALUATION" at bounding box center [512, 34] width 28 height 6
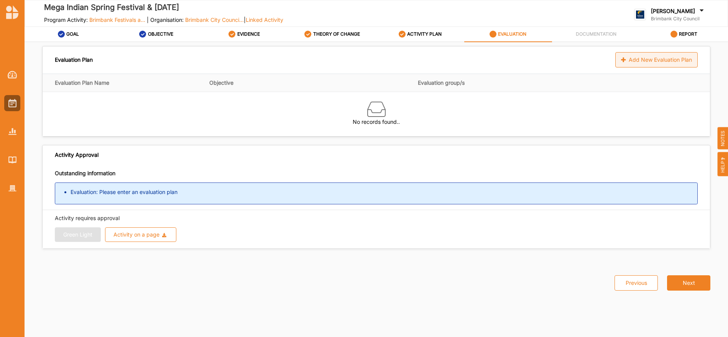
click at [654, 59] on div "Add New Evaluation Plan" at bounding box center [657, 59] width 82 height 15
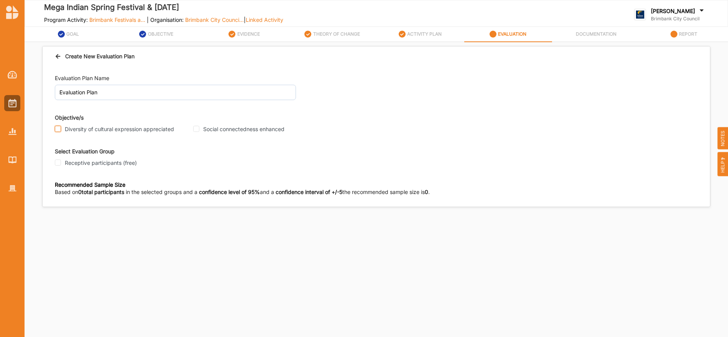
click at [61, 131] on input "Diversity of cultural expression appreciated" at bounding box center [58, 129] width 6 height 6
checkbox input "true"
click at [198, 129] on input "Social connectedness enhanced" at bounding box center [196, 129] width 6 height 6
checkbox input "true"
click at [55, 163] on input "Receptive participants (free)" at bounding box center [58, 163] width 6 height 6
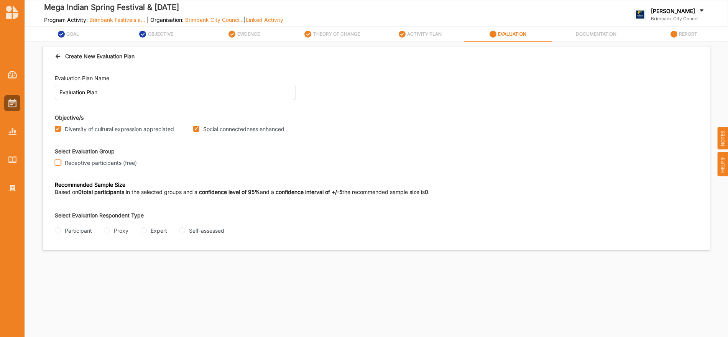
checkbox input "true"
click at [183, 230] on input "Self-assessed" at bounding box center [182, 230] width 6 height 6
radio input "true"
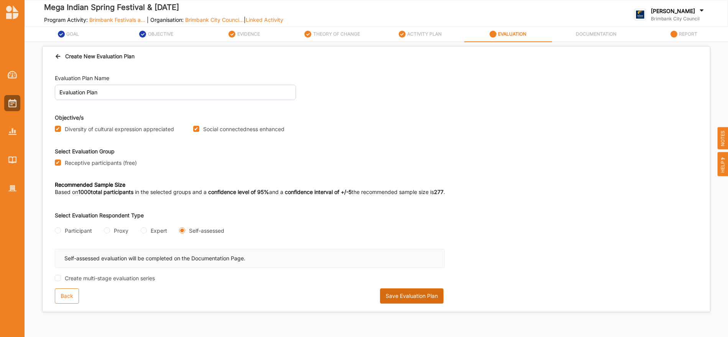
click at [411, 296] on button "Save Evaluation Plan" at bounding box center [412, 295] width 64 height 15
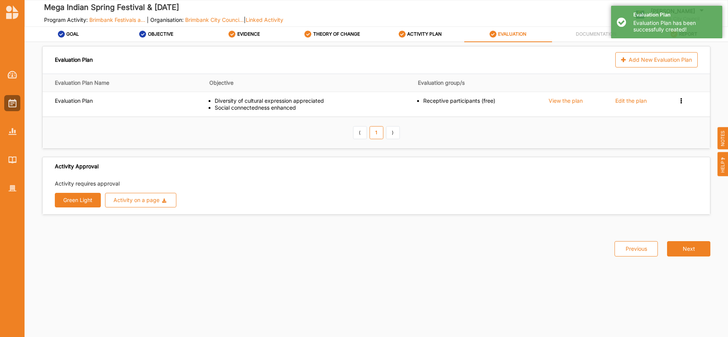
click at [80, 196] on button "Green Light" at bounding box center [78, 200] width 46 height 15
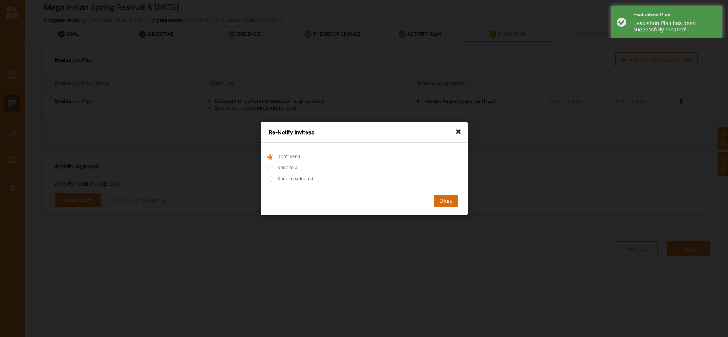
click at [443, 201] on button "Okay" at bounding box center [445, 201] width 25 height 12
